Goal: Navigation & Orientation: Find specific page/section

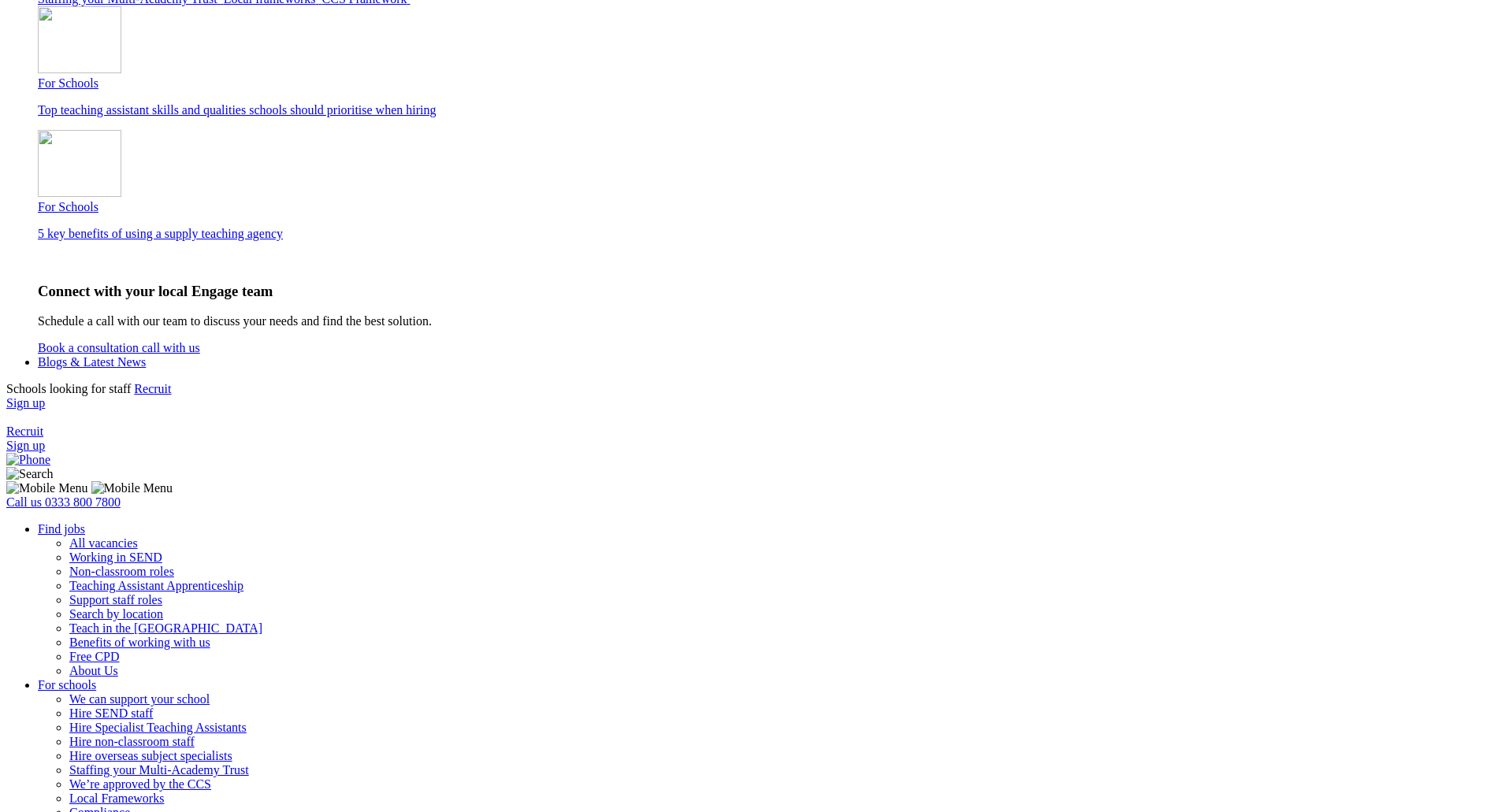
scroll to position [1497, 0]
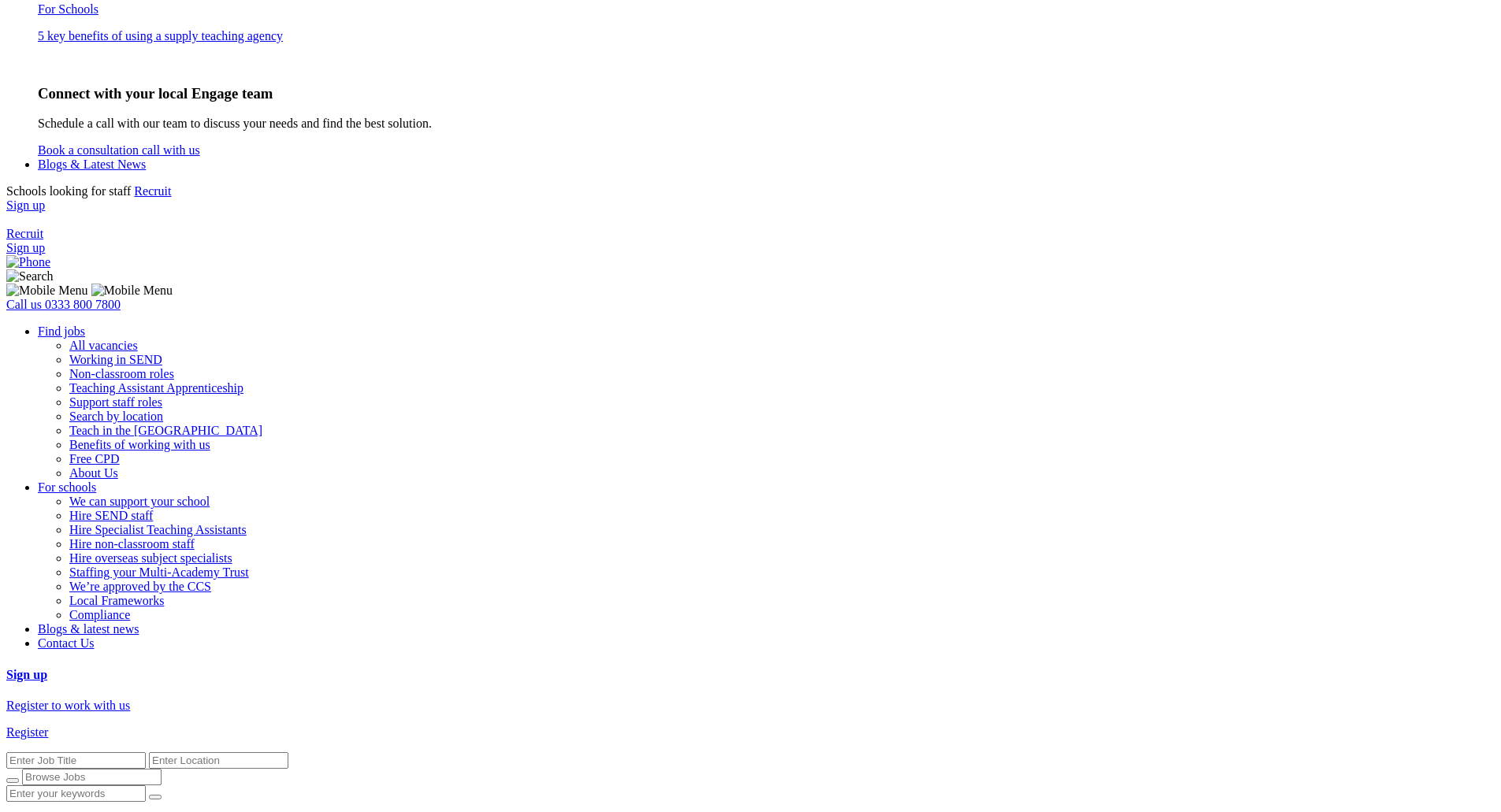
drag, startPoint x: 415, startPoint y: 15, endPoint x: 449, endPoint y: 2, distance: 36.4
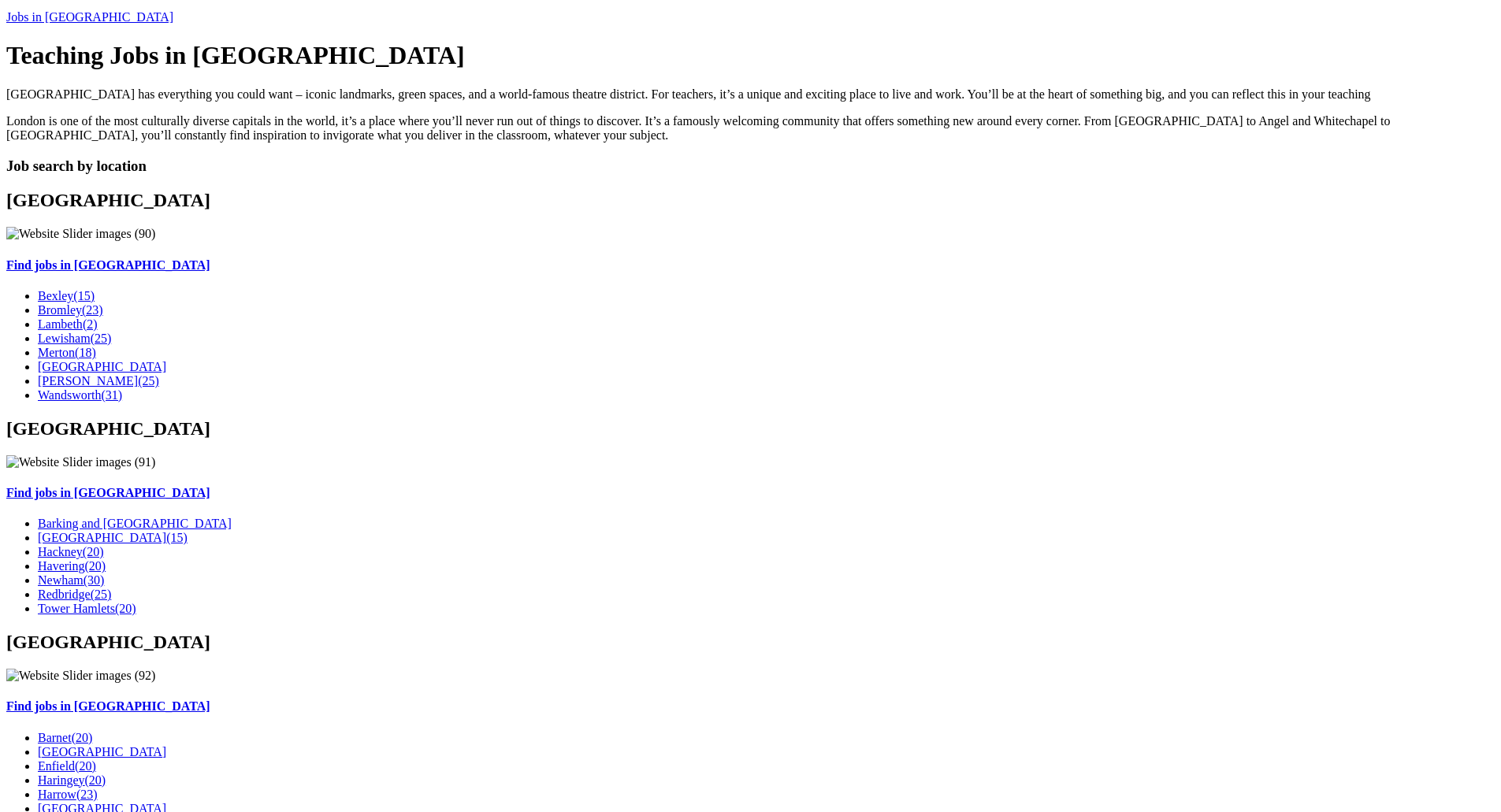
scroll to position [2319, 0]
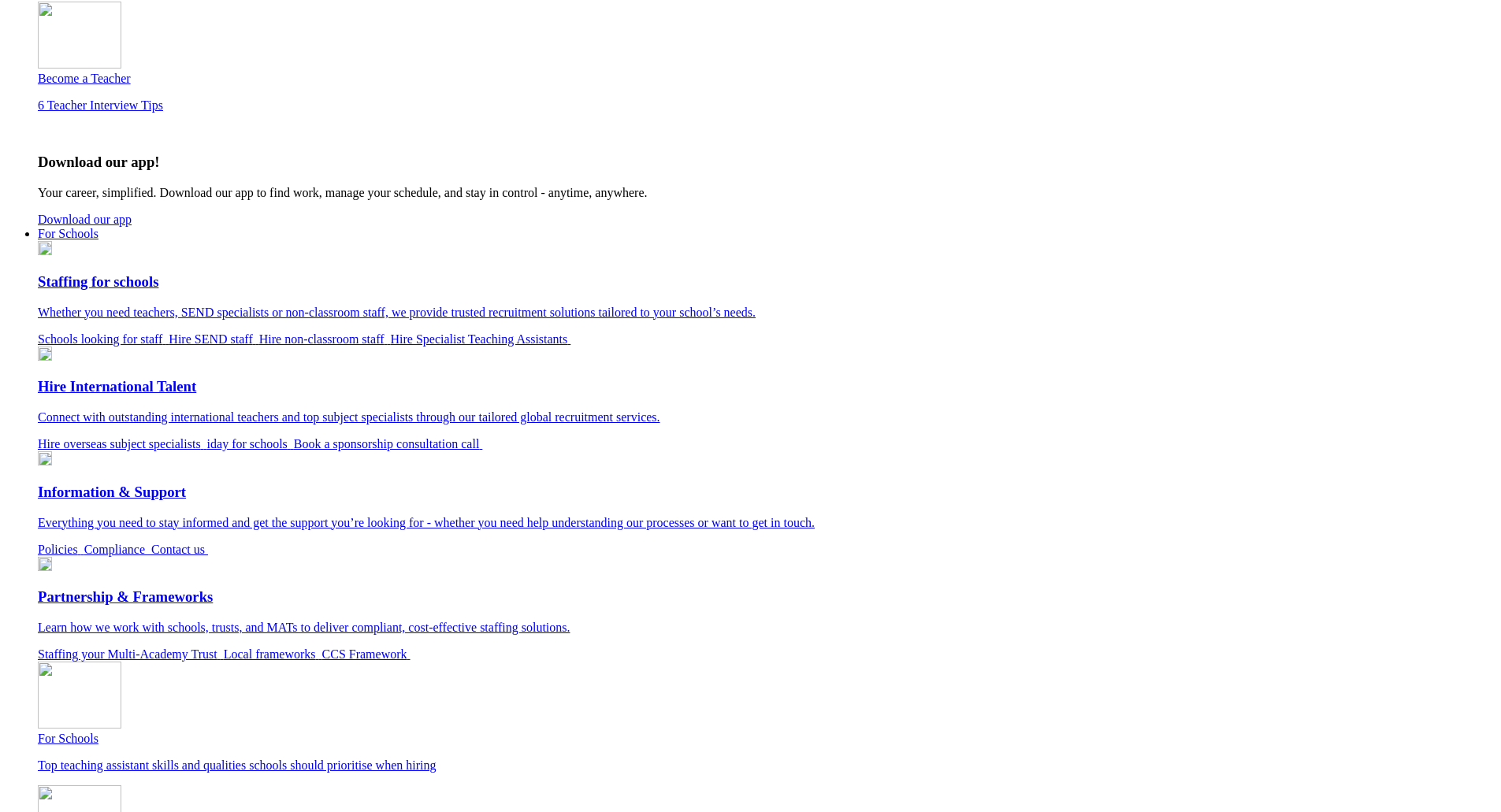
scroll to position [672, 0]
